Goal: Find contact information: Find contact information

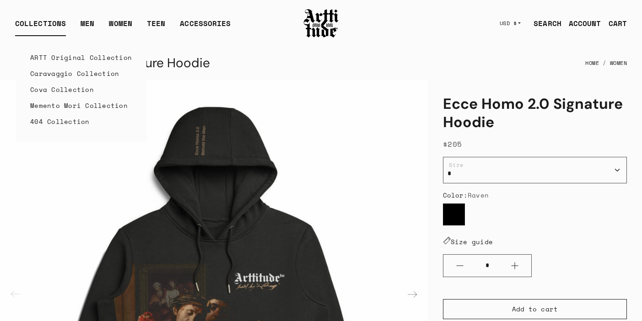
click at [45, 20] on div "COLLECTIONS" at bounding box center [40, 27] width 51 height 18
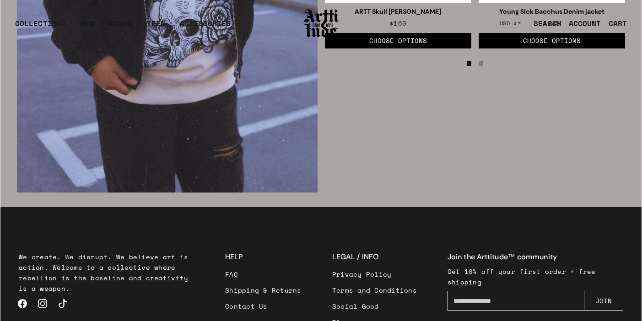
scroll to position [1492, 0]
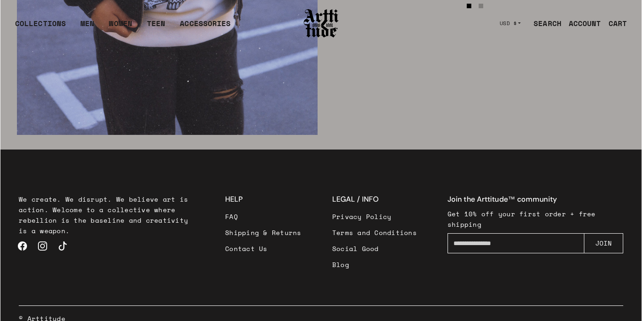
click at [254, 241] on link "Contact Us" at bounding box center [263, 249] width 76 height 16
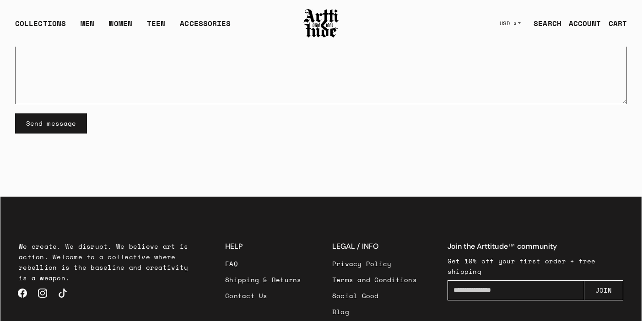
scroll to position [280, 0]
